Goal: Information Seeking & Learning: Understand process/instructions

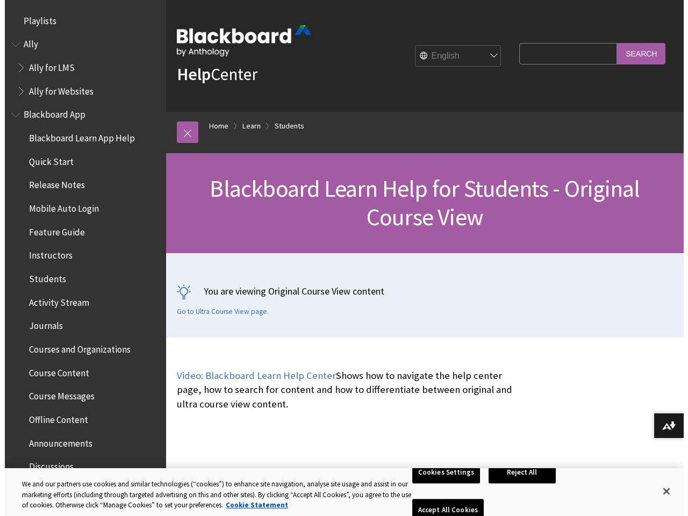
scroll to position [1270, 0]
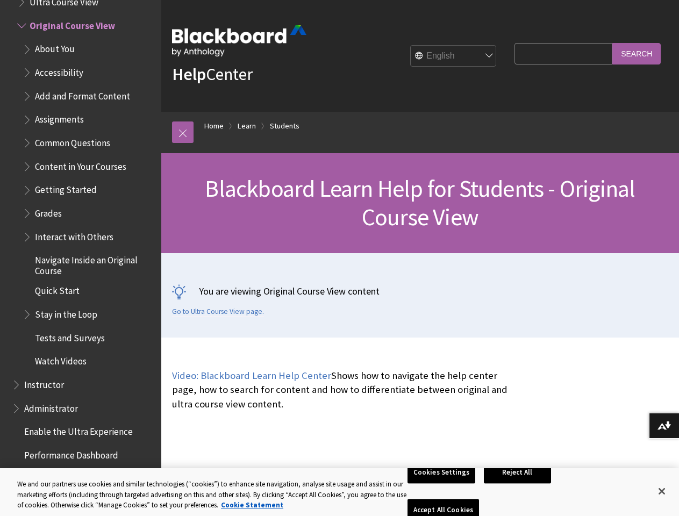
click at [339, 258] on div "You are viewing Original Course View content Go to Ultra Course View page." at bounding box center [420, 295] width 518 height 84
click at [183, 132] on link at bounding box center [183, 132] width 22 height 22
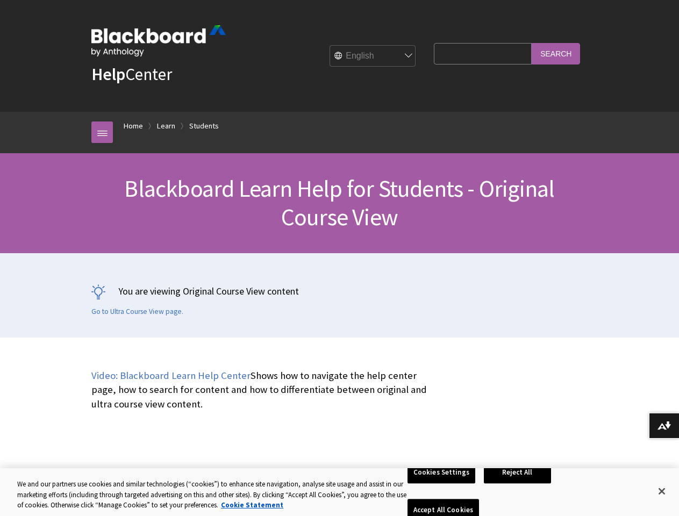
click at [76, 232] on div "Blackboard Learn Help for Students - Original Course View" at bounding box center [339, 203] width 679 height 100
click at [664, 426] on button "Download alternative formats ..." at bounding box center [664, 426] width 30 height 26
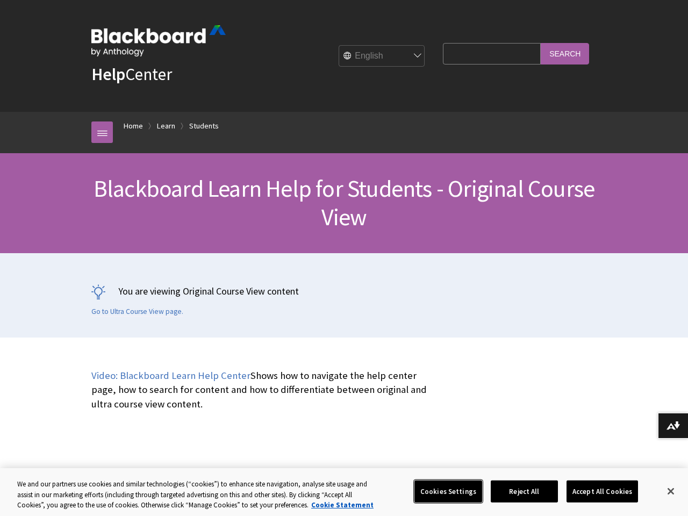
click at [443, 491] on button "Cookies Settings" at bounding box center [448, 491] width 68 height 23
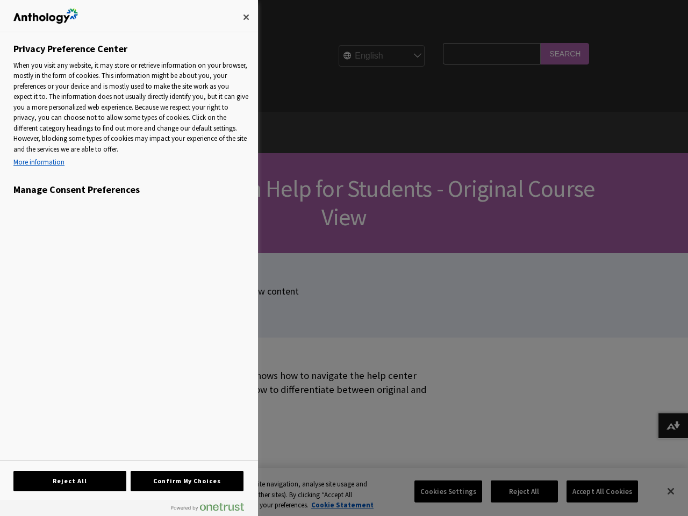
click at [519, 491] on div at bounding box center [344, 258] width 688 height 516
click at [595, 491] on div at bounding box center [344, 258] width 688 height 516
click at [662, 491] on div at bounding box center [344, 258] width 688 height 516
